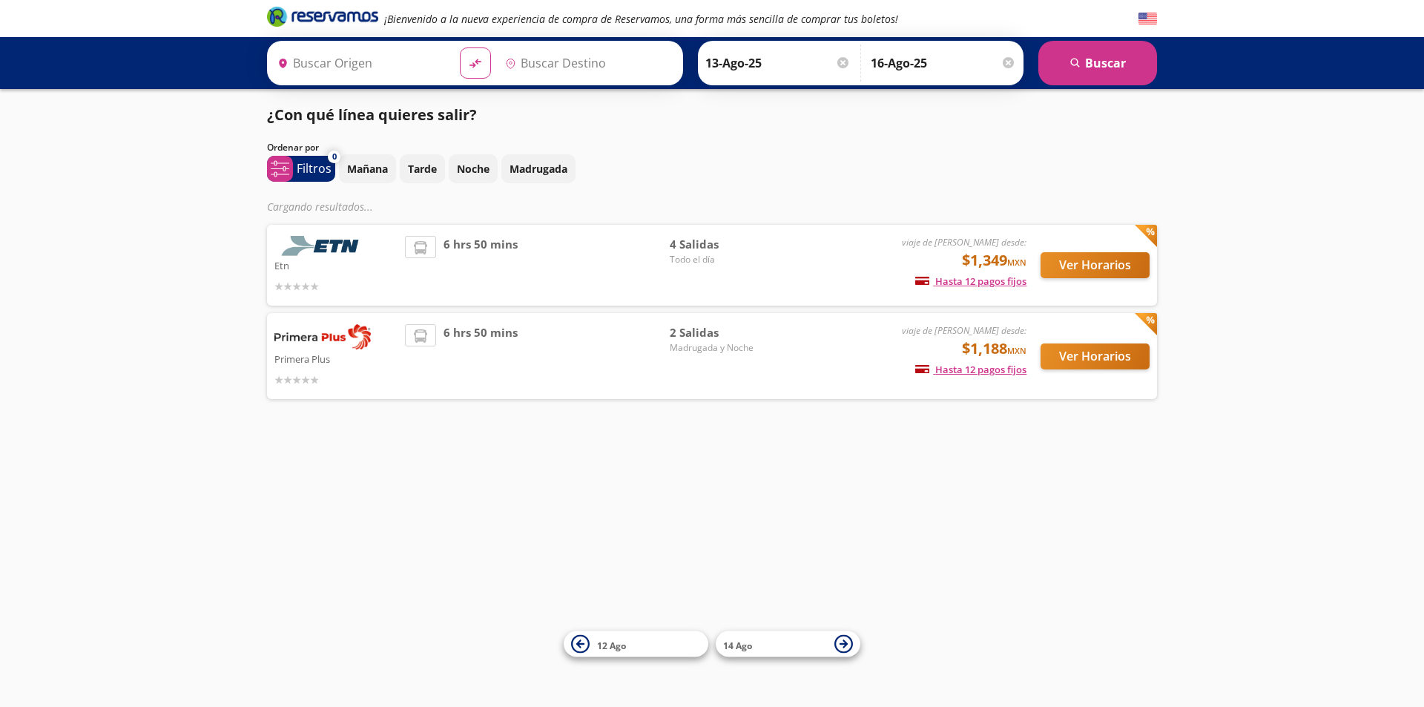
type input "[GEOGRAPHIC_DATA], [GEOGRAPHIC_DATA]"
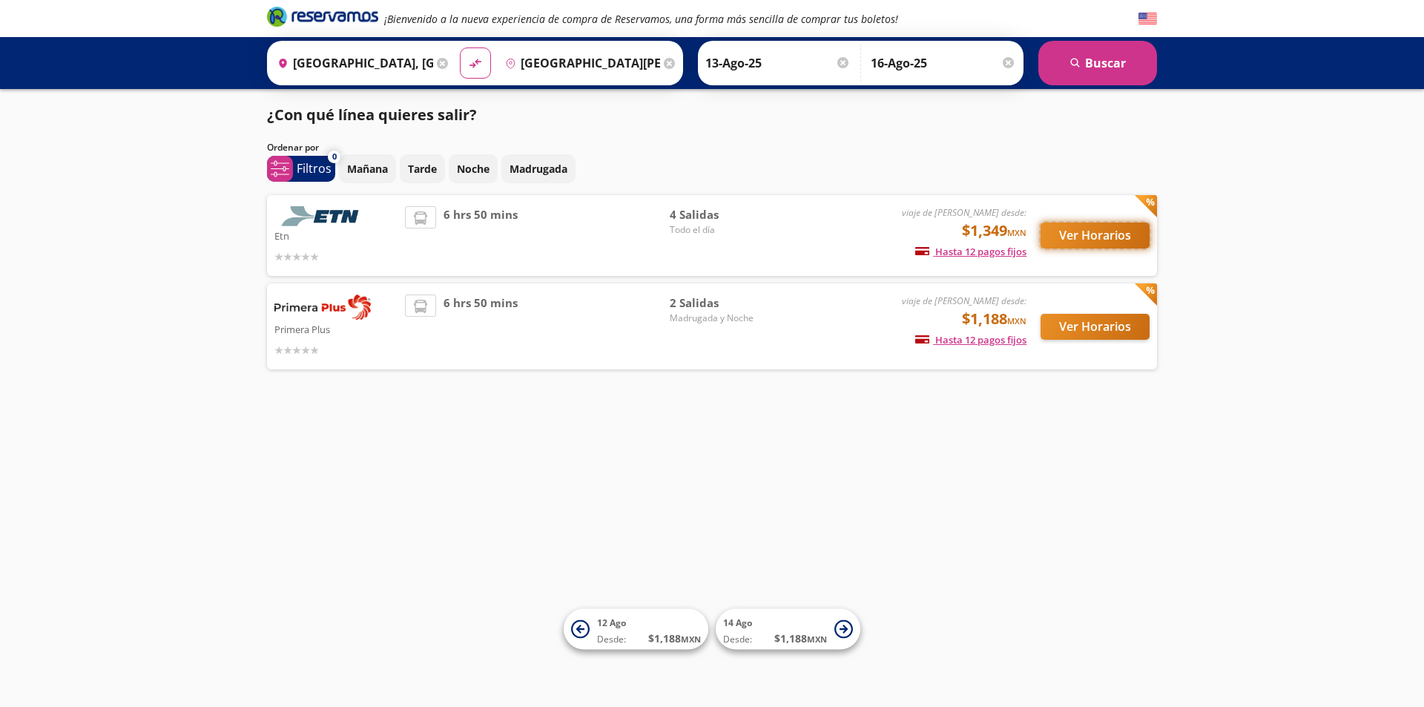
click at [1068, 241] on button "Ver Horarios" at bounding box center [1095, 236] width 109 height 26
click at [1087, 323] on button "Ver Horarios" at bounding box center [1095, 327] width 109 height 26
click at [1079, 237] on button "Ver Horarios" at bounding box center [1095, 236] width 109 height 26
click at [581, 60] on input "[GEOGRAPHIC_DATA][PERSON_NAME], [GEOGRAPHIC_DATA]" at bounding box center [580, 63] width 162 height 37
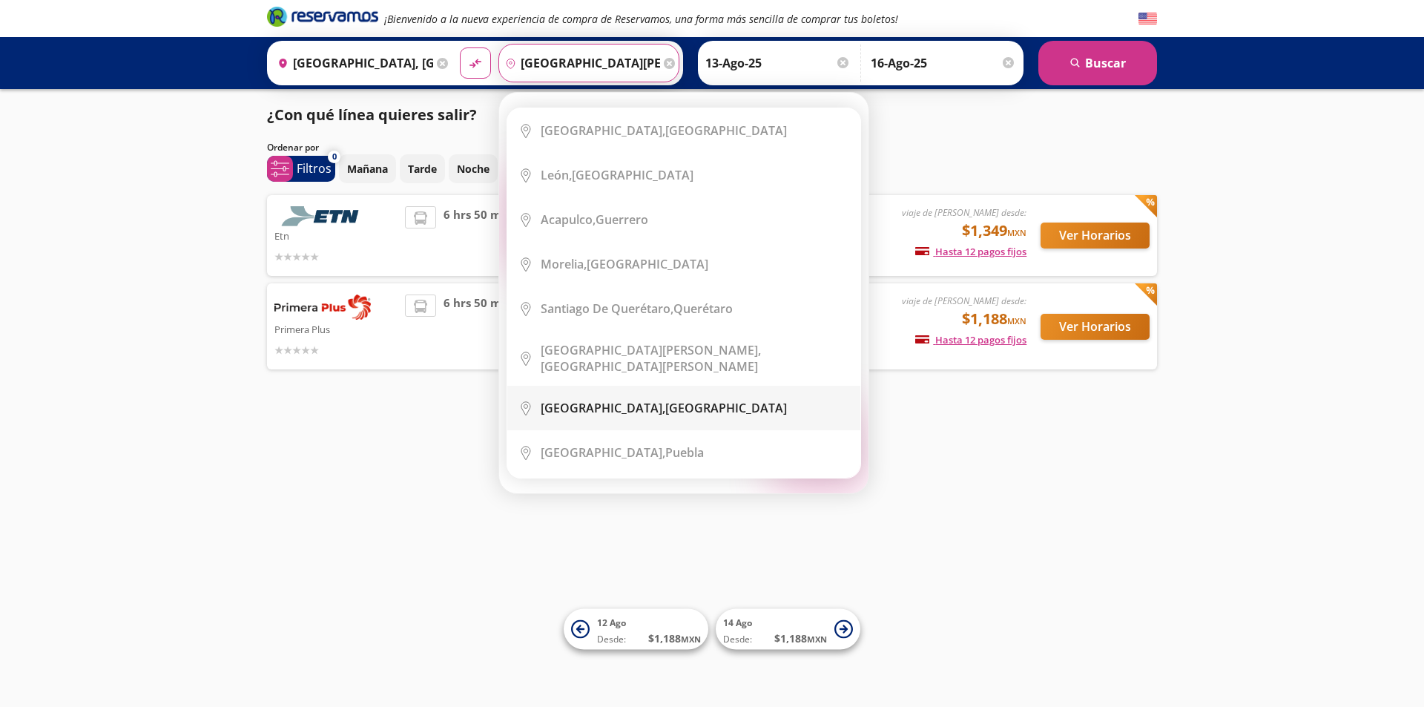
click at [634, 386] on li "City Icon [GEOGRAPHIC_DATA], [GEOGRAPHIC_DATA]" at bounding box center [683, 408] width 353 height 45
type input "[GEOGRAPHIC_DATA], [GEOGRAPHIC_DATA]"
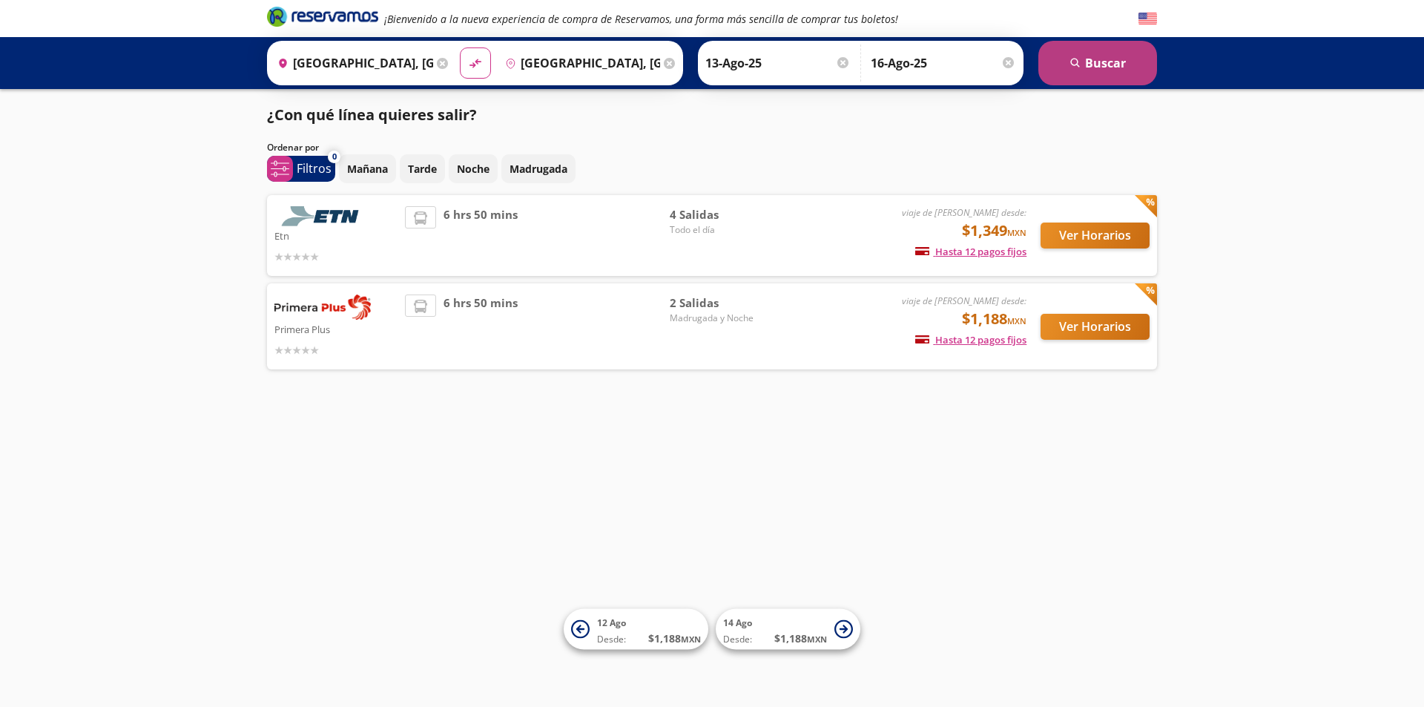
click at [1104, 73] on button "search [GEOGRAPHIC_DATA]" at bounding box center [1097, 63] width 119 height 45
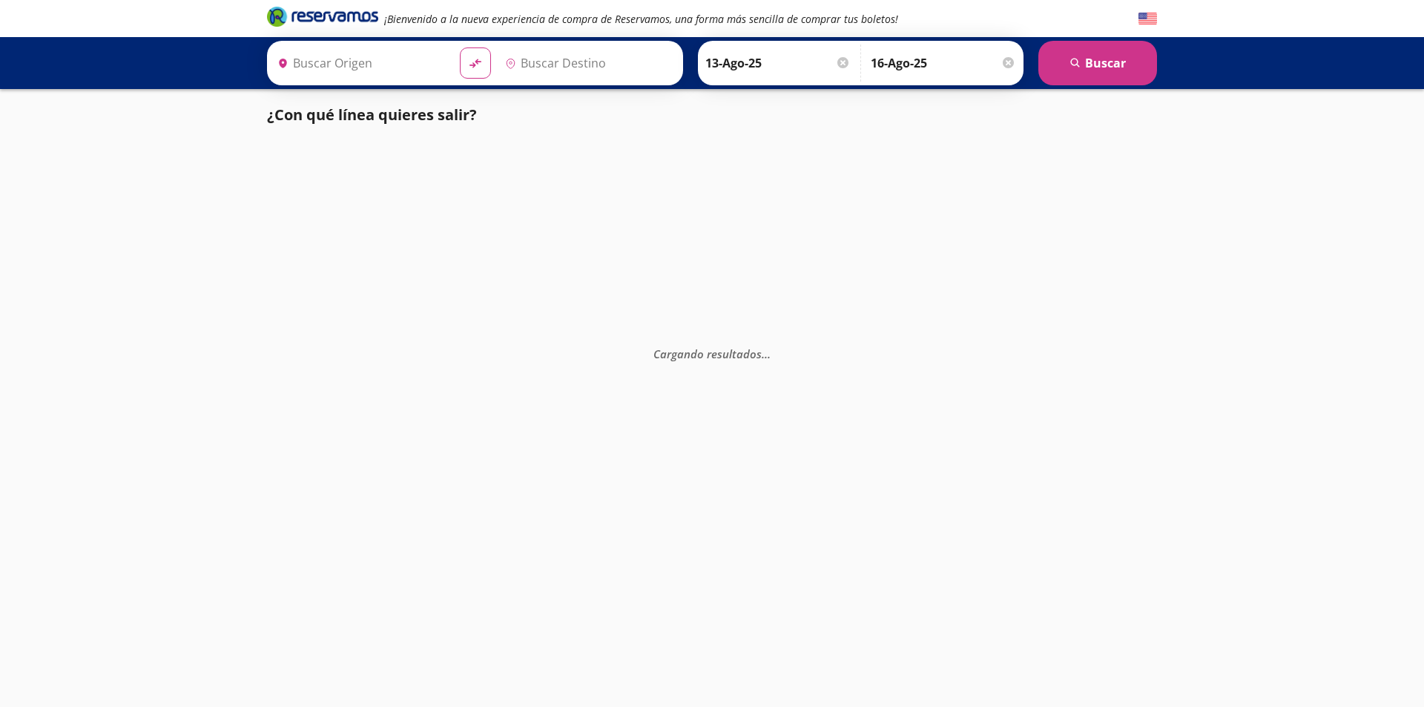
type input "[GEOGRAPHIC_DATA], [GEOGRAPHIC_DATA]"
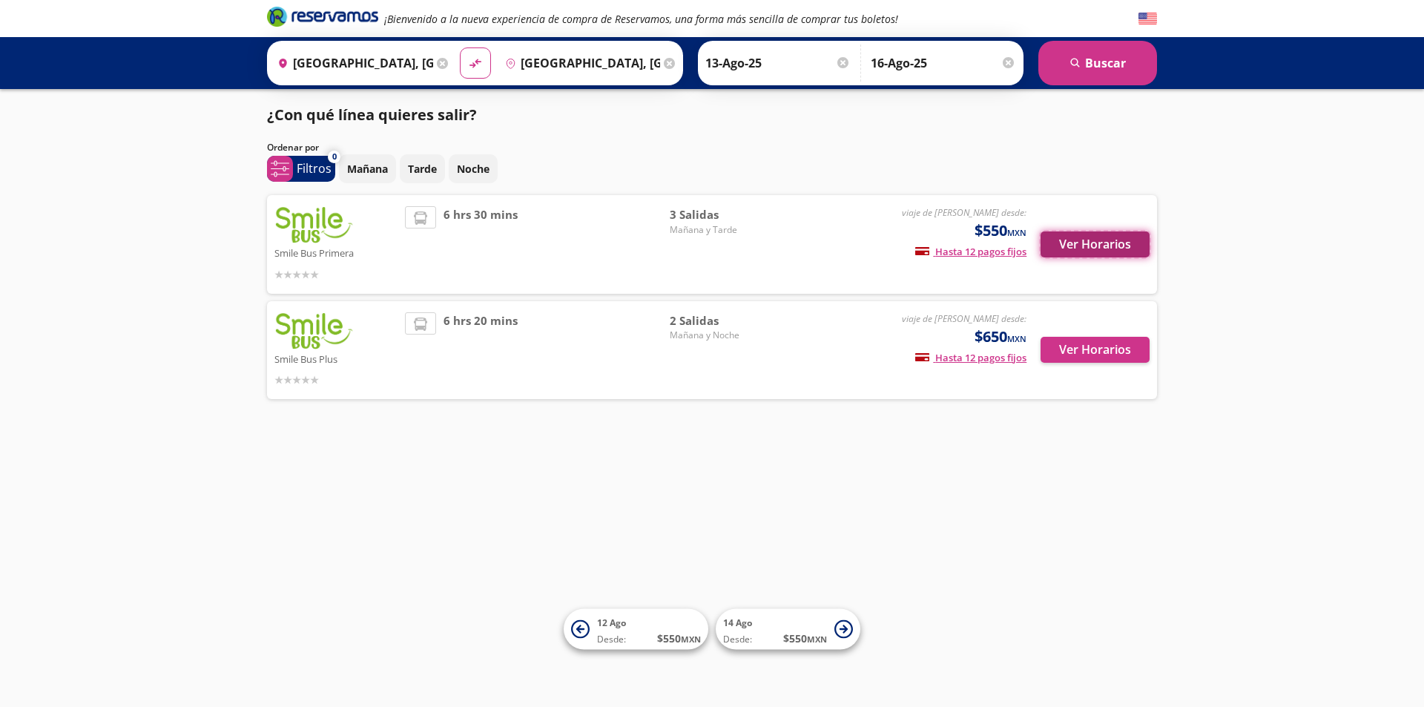
click at [1073, 243] on button "Ver Horarios" at bounding box center [1095, 244] width 109 height 26
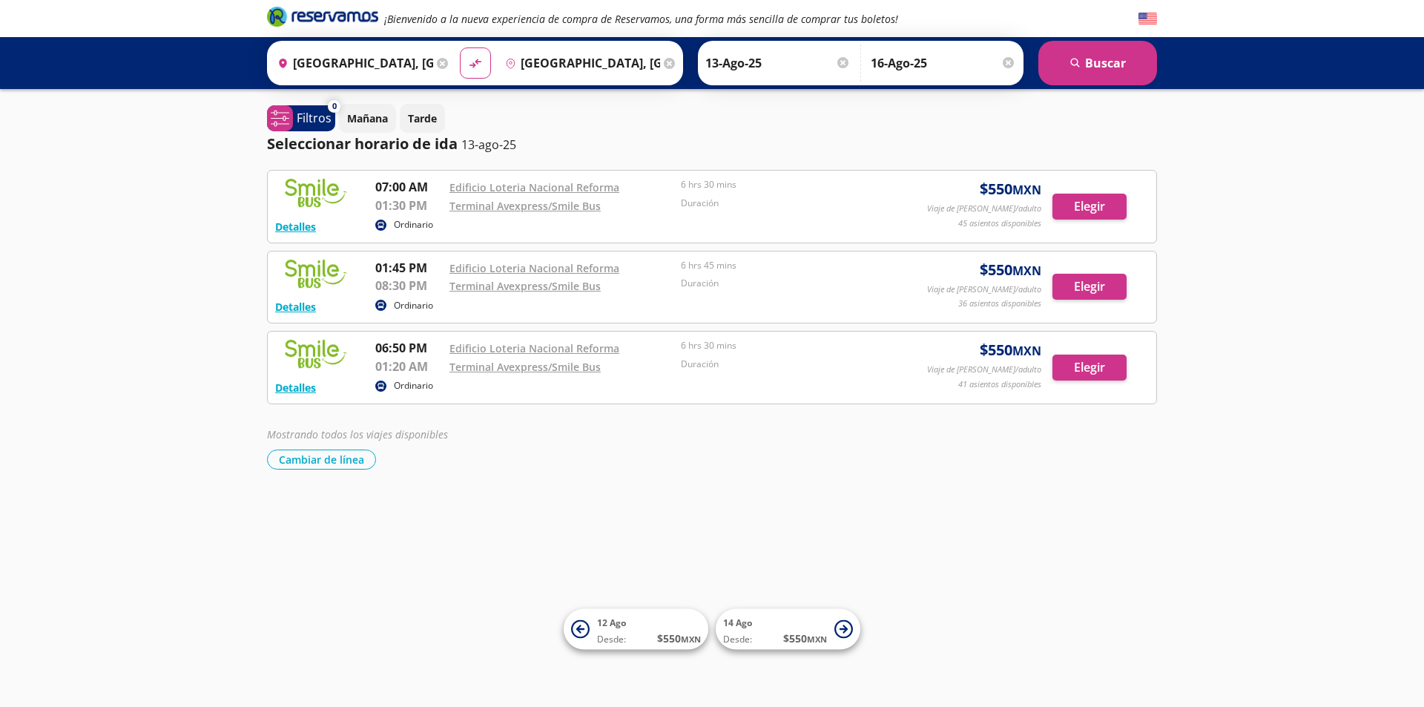
click at [590, 62] on input "[GEOGRAPHIC_DATA], [GEOGRAPHIC_DATA]" at bounding box center [580, 63] width 162 height 37
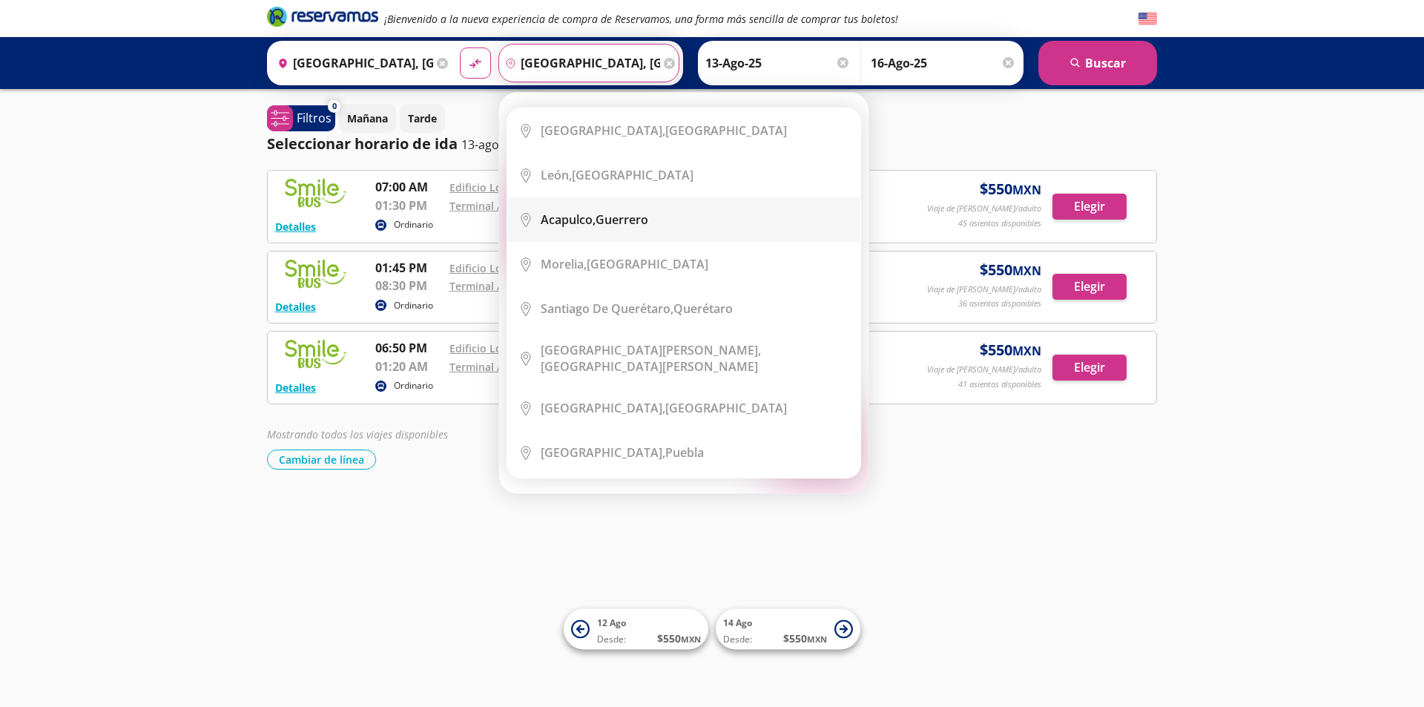
click at [637, 214] on div "Acapulco, [GEOGRAPHIC_DATA]" at bounding box center [595, 219] width 108 height 16
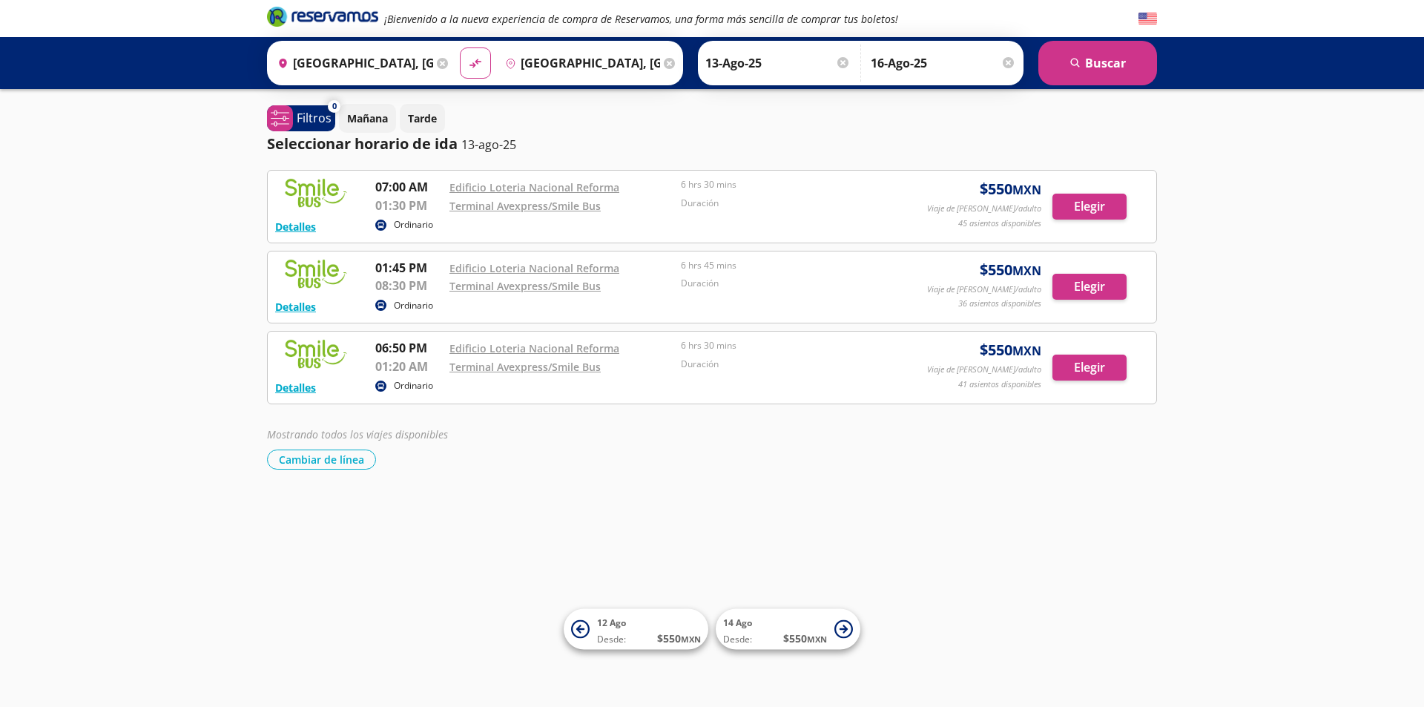
type input "Acapulco, [GEOGRAPHIC_DATA]"
click at [1093, 73] on button "search [GEOGRAPHIC_DATA]" at bounding box center [1097, 63] width 119 height 45
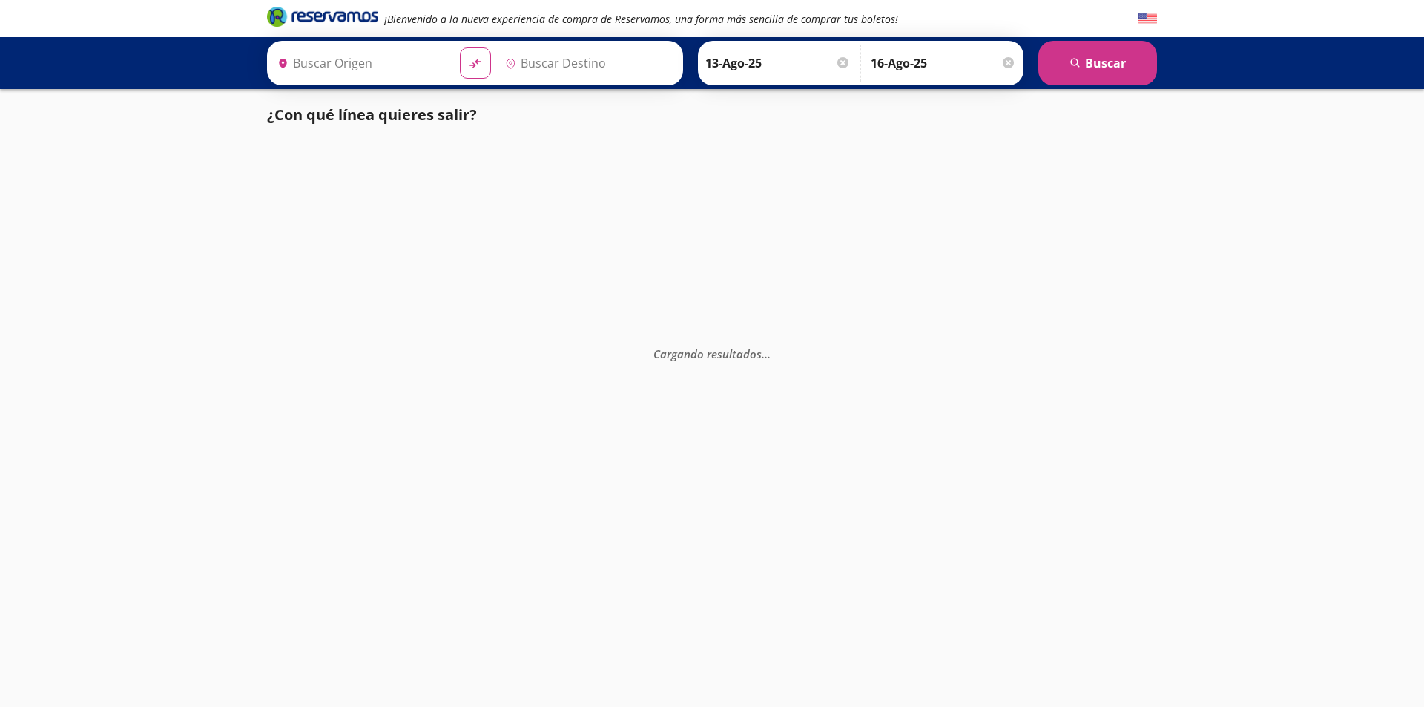
type input "[GEOGRAPHIC_DATA], [GEOGRAPHIC_DATA]"
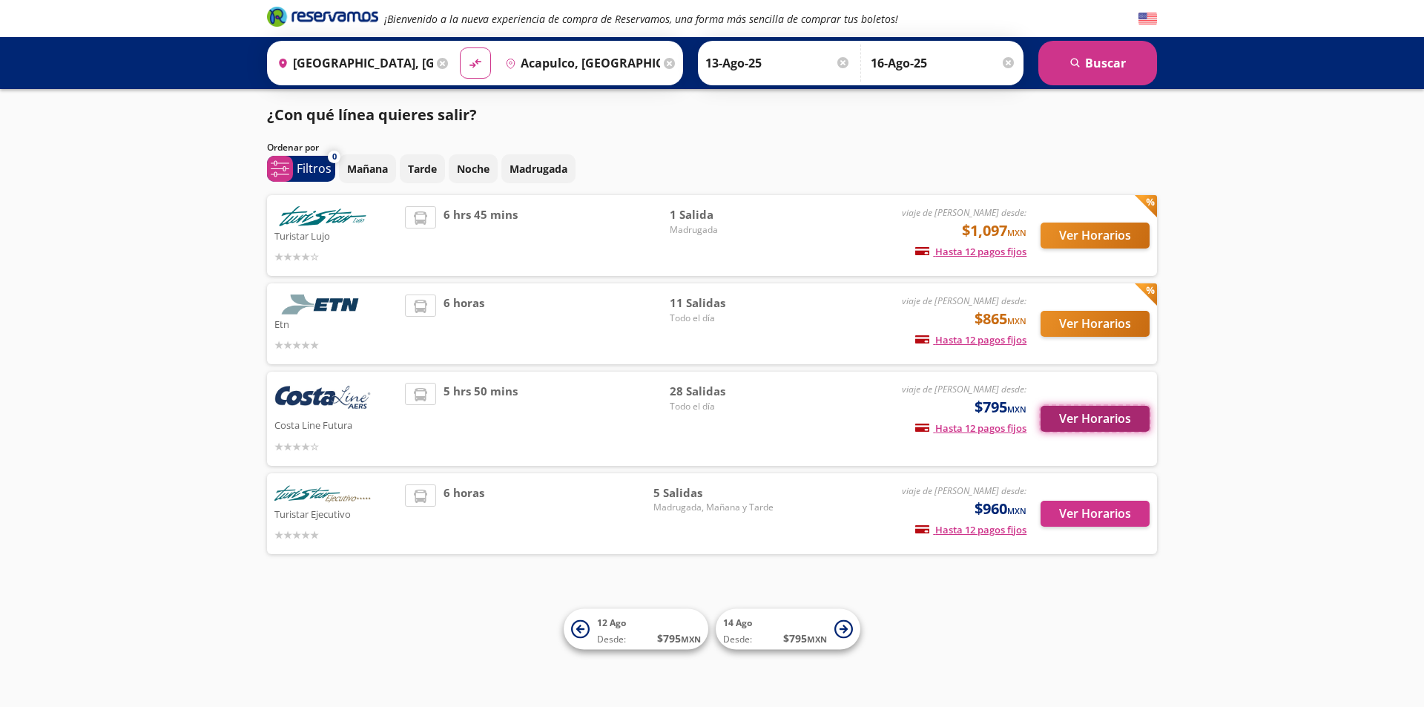
click at [1067, 418] on button "Ver Horarios" at bounding box center [1095, 419] width 109 height 26
click at [585, 62] on input "Acapulco, [GEOGRAPHIC_DATA]" at bounding box center [580, 63] width 162 height 37
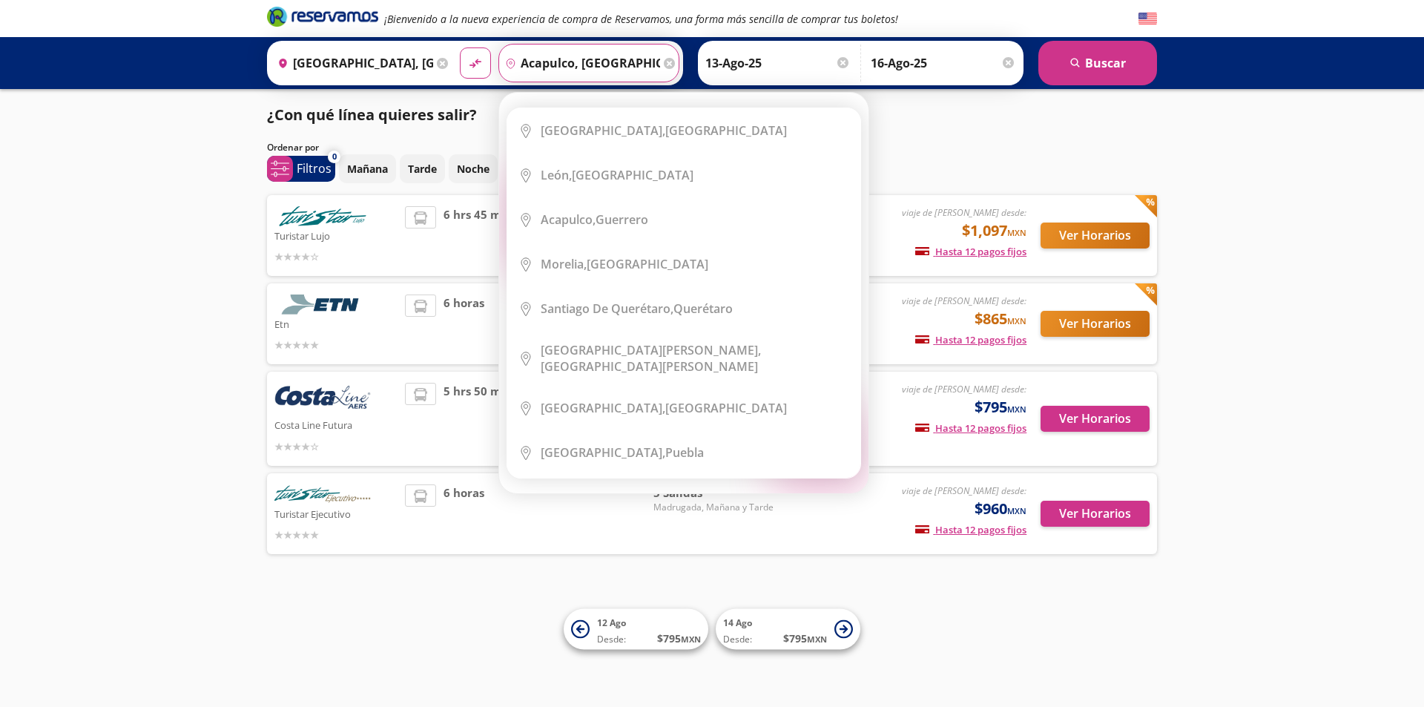
drag, startPoint x: 633, startPoint y: 68, endPoint x: 602, endPoint y: 72, distance: 31.5
click at [602, 72] on input "Acapulco, [GEOGRAPHIC_DATA]" at bounding box center [580, 63] width 162 height 37
type input "rreroacapulco, gue"
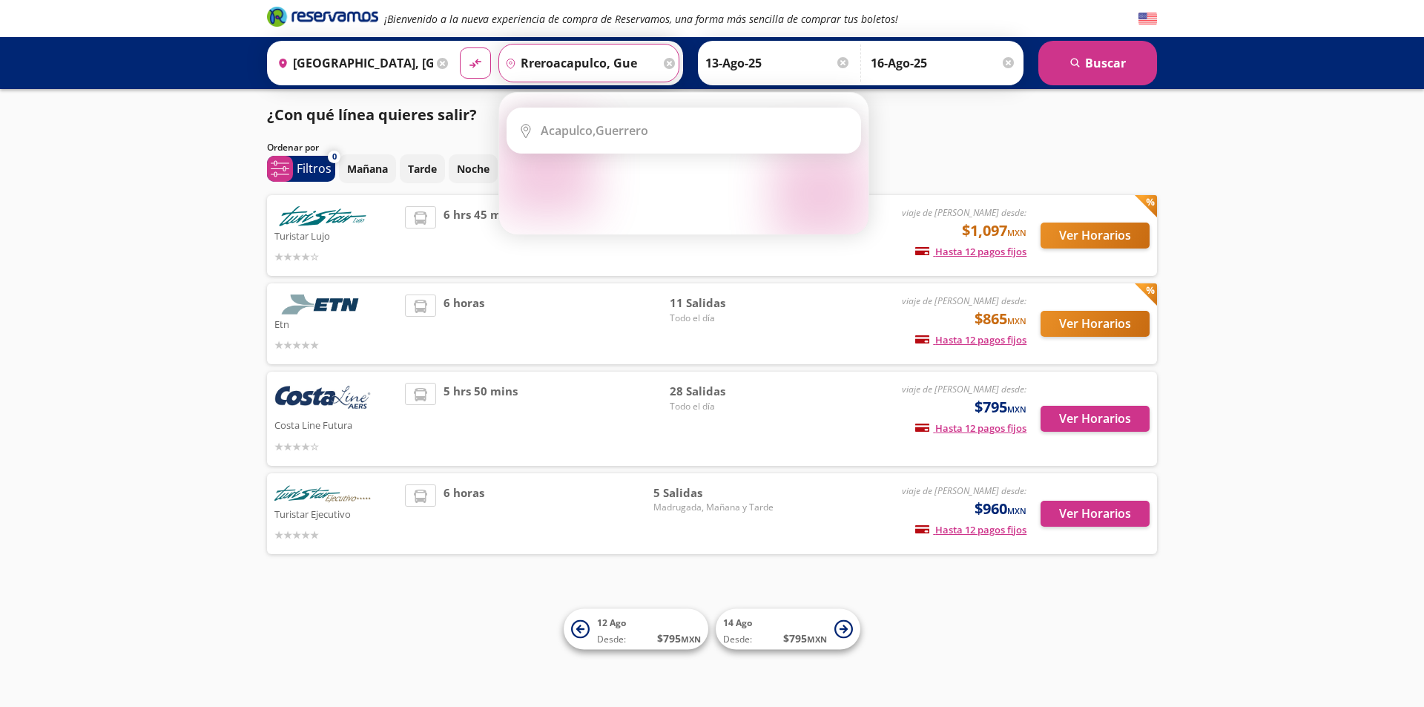
drag, startPoint x: 646, startPoint y: 67, endPoint x: 510, endPoint y: 67, distance: 135.7
click at [510, 67] on div "pin-outline rreroacapulco, gue" at bounding box center [580, 63] width 162 height 37
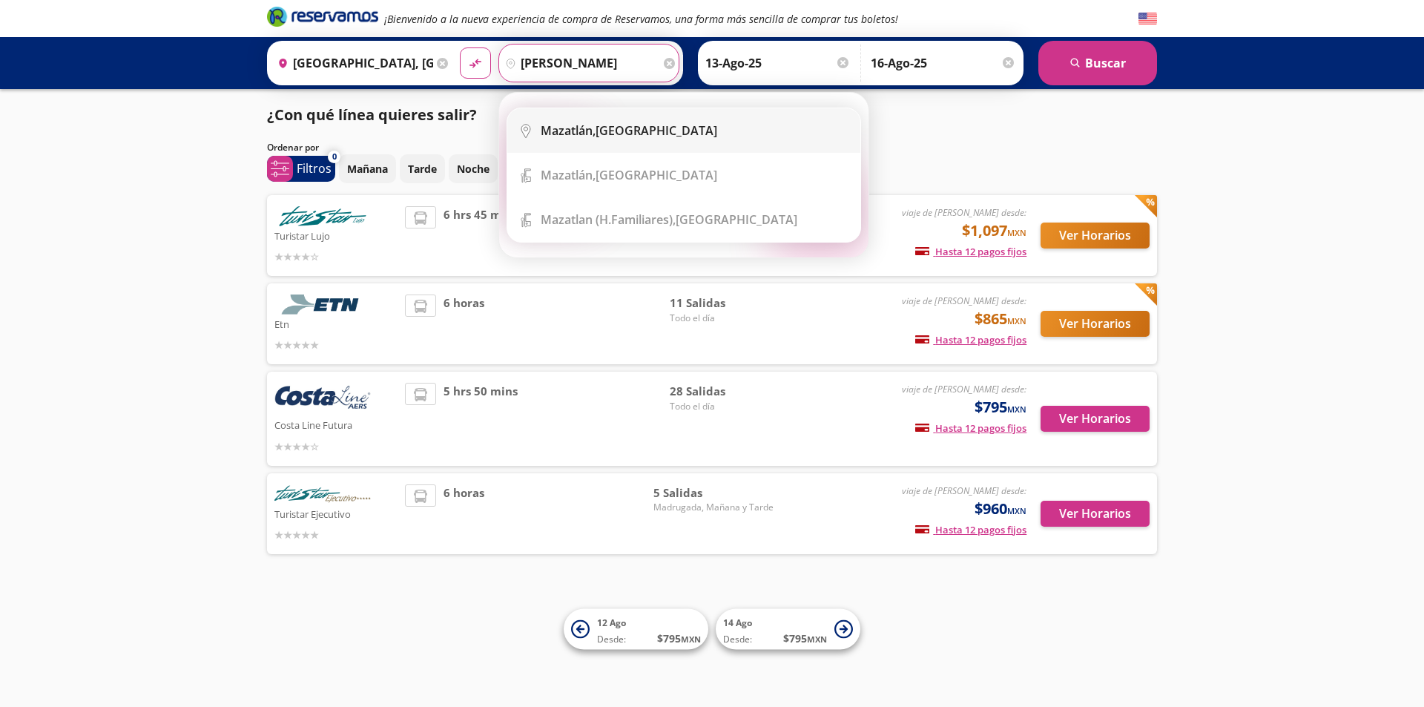
click at [559, 125] on b "Mazatlán," at bounding box center [568, 130] width 55 height 16
type input "[GEOGRAPHIC_DATA], [GEOGRAPHIC_DATA]"
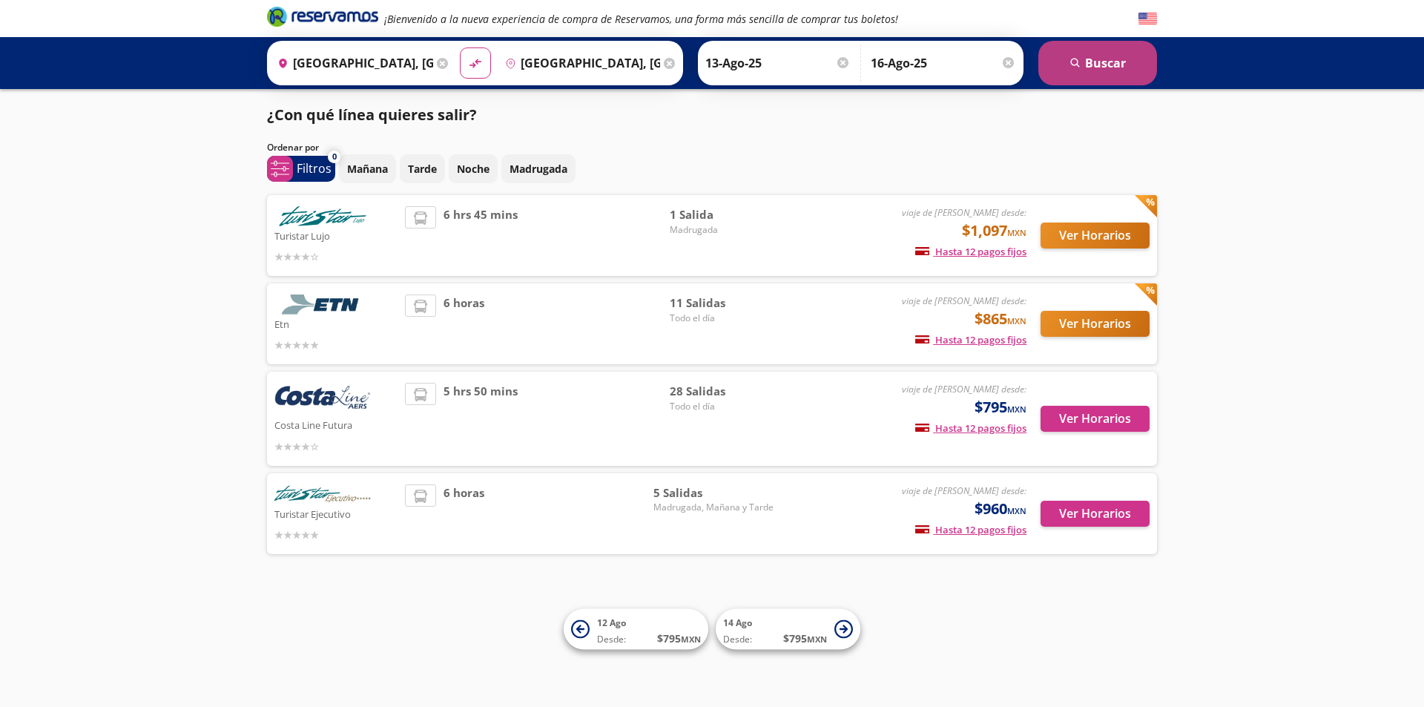
click at [1105, 67] on button "search [GEOGRAPHIC_DATA]" at bounding box center [1097, 63] width 119 height 45
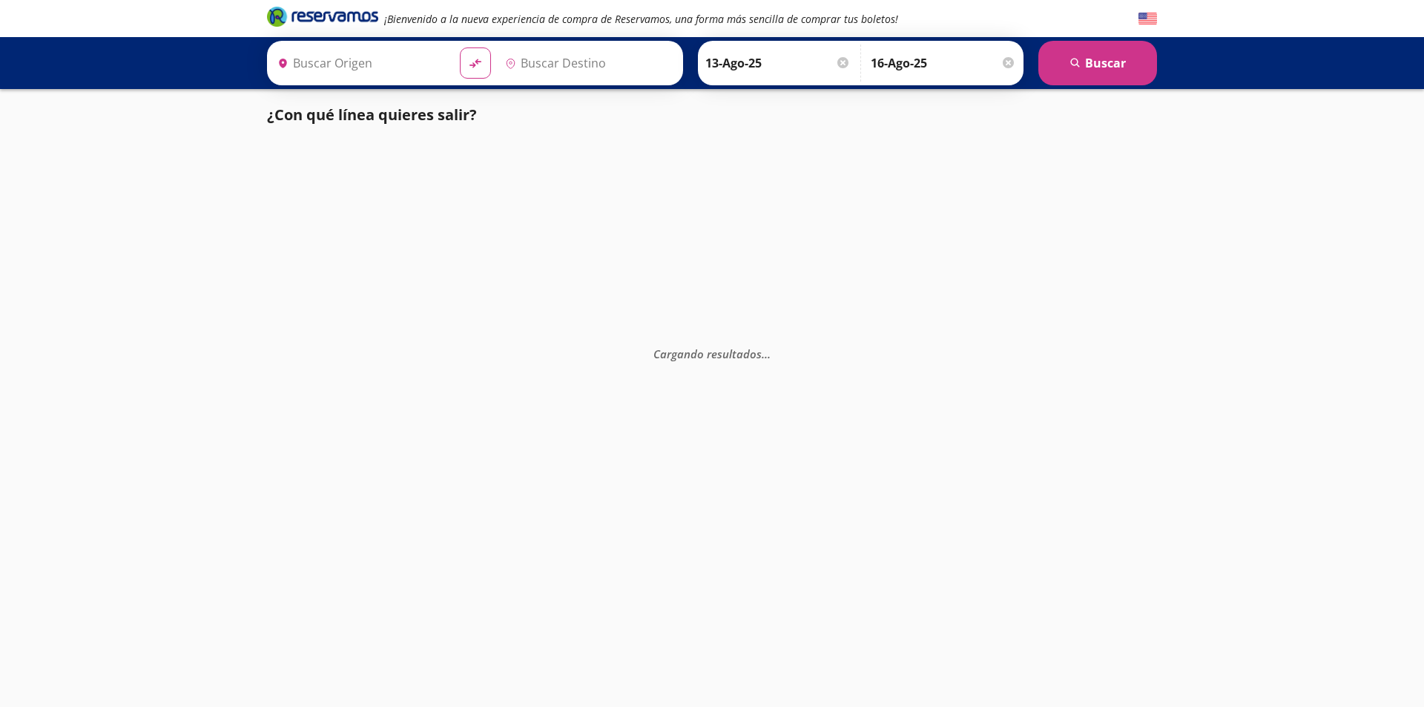
type input "[GEOGRAPHIC_DATA], [GEOGRAPHIC_DATA]"
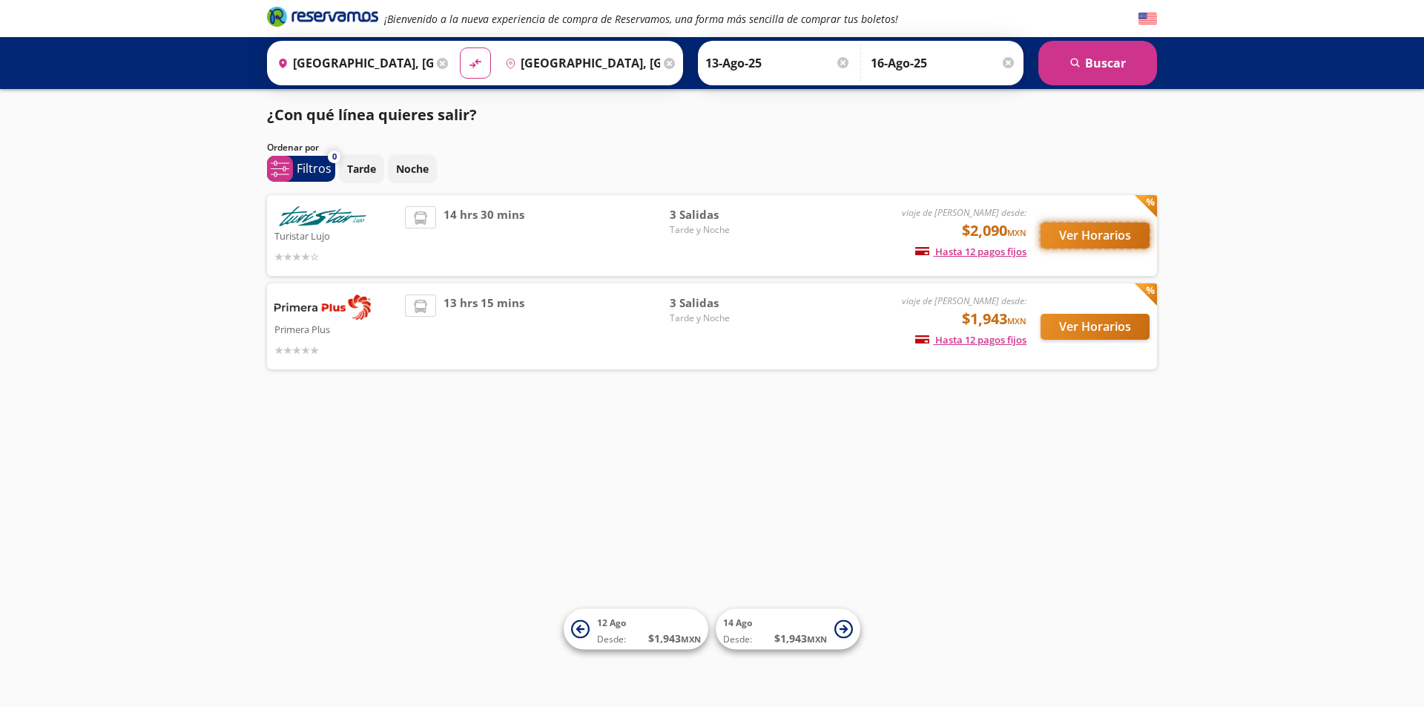
click at [1095, 233] on button "Ver Horarios" at bounding box center [1095, 236] width 109 height 26
